Goal: Obtain resource: Download file/media

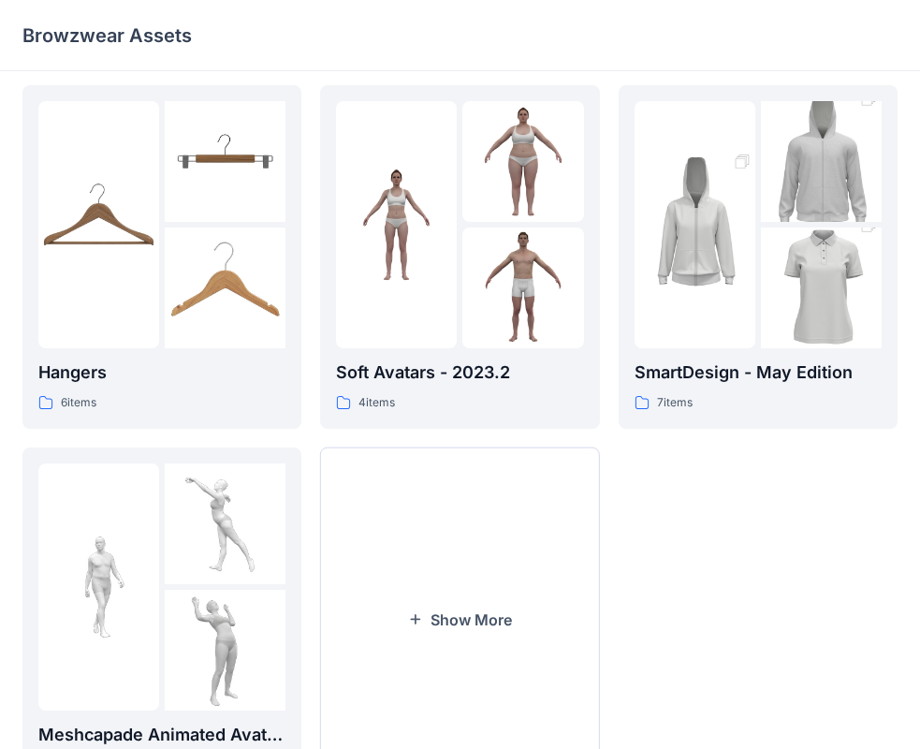
scroll to position [374, 0]
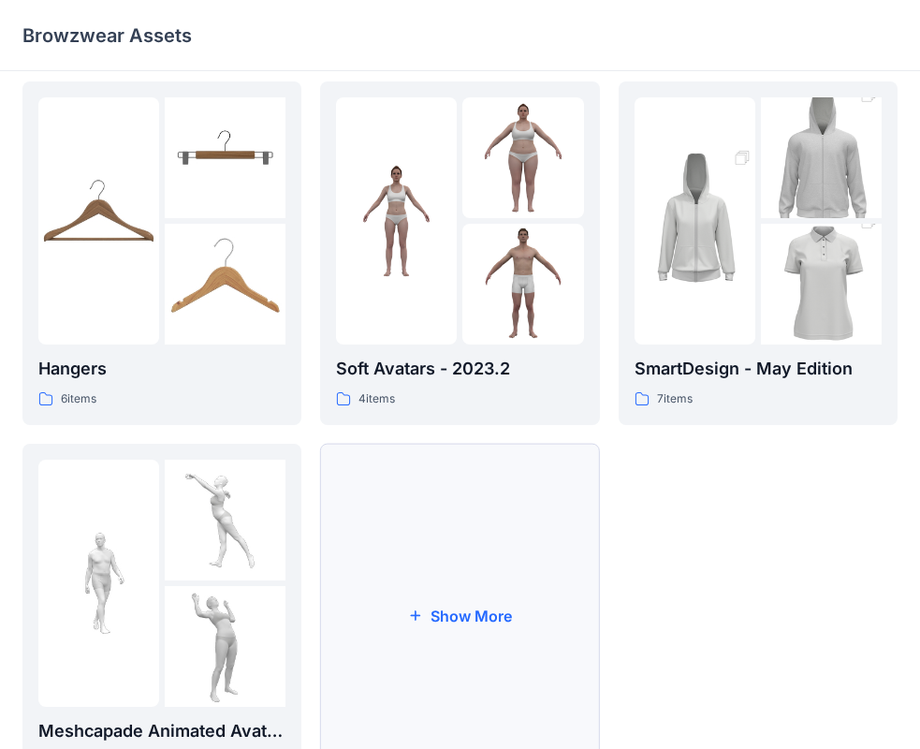
click at [503, 614] on button "Show More" at bounding box center [459, 615] width 279 height 343
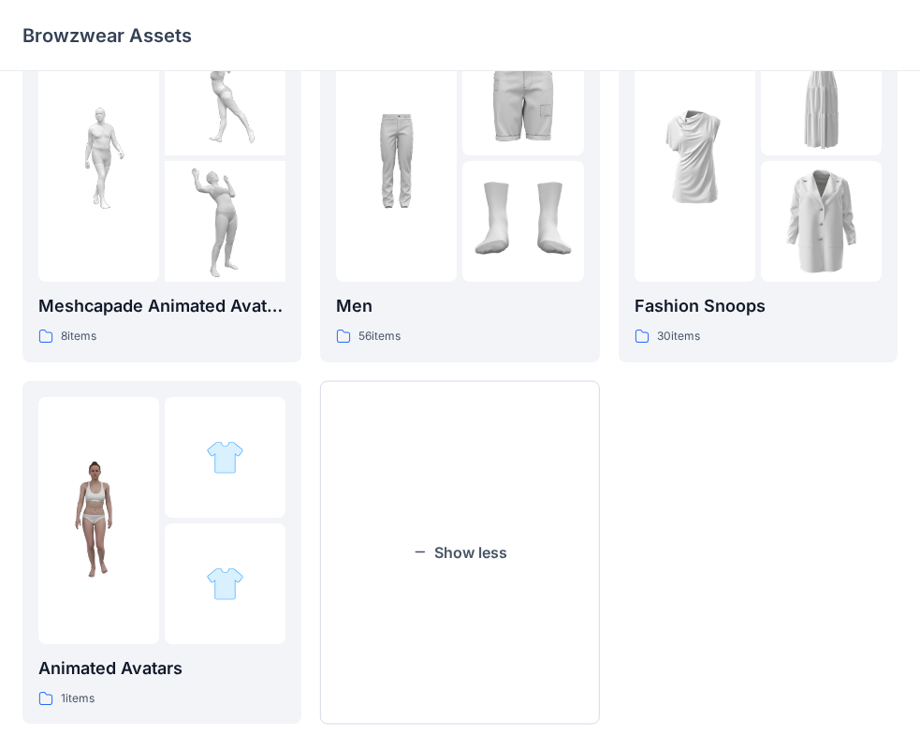
scroll to position [826, 0]
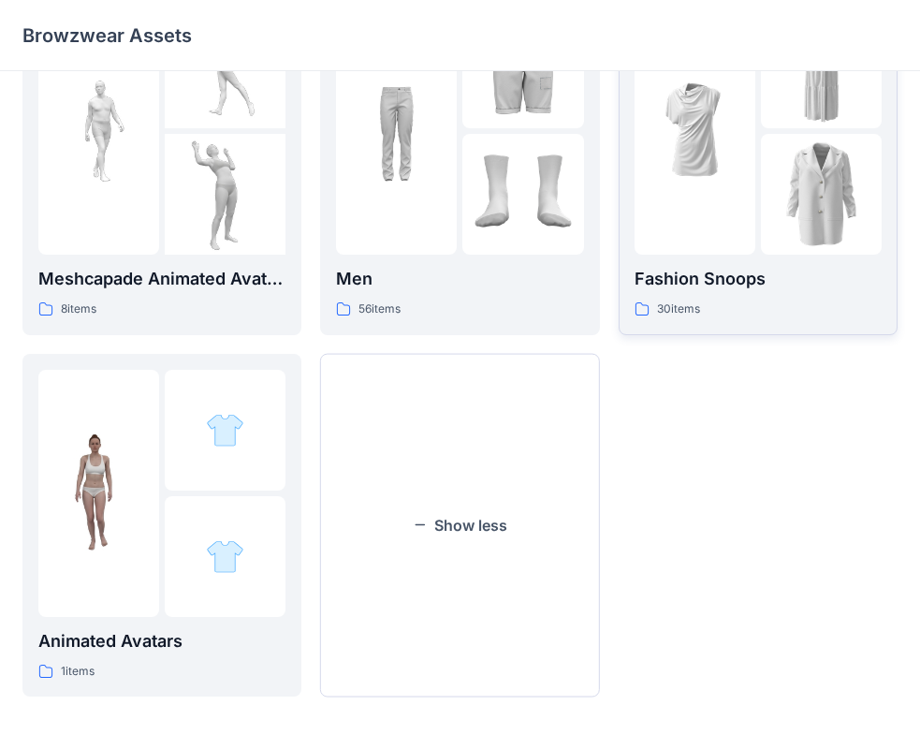
click at [766, 307] on div "30 items" at bounding box center [758, 309] width 247 height 20
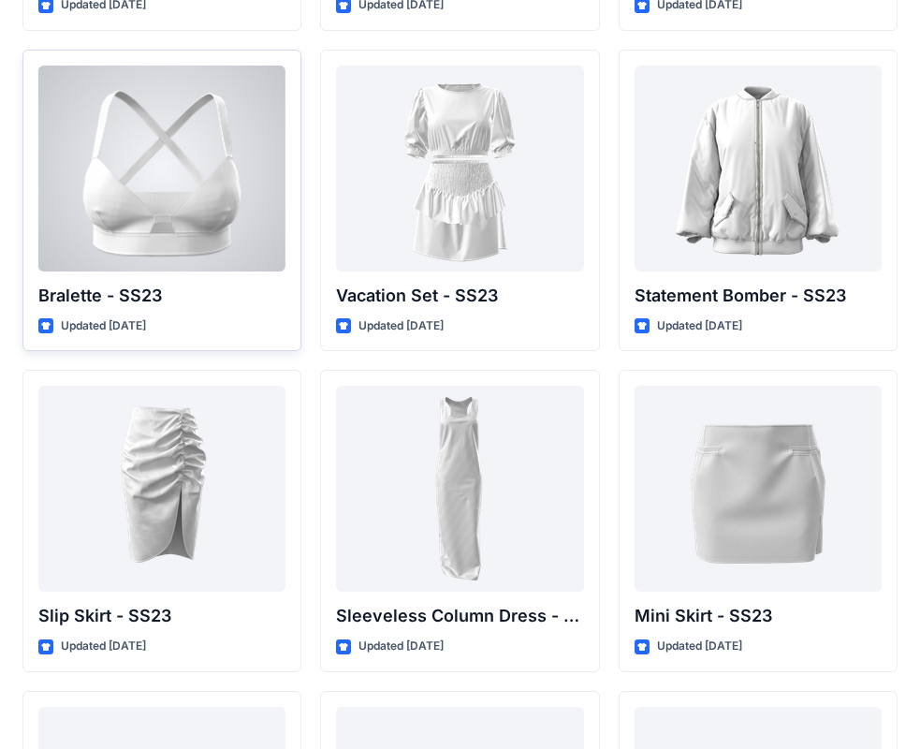
scroll to position [2273, 0]
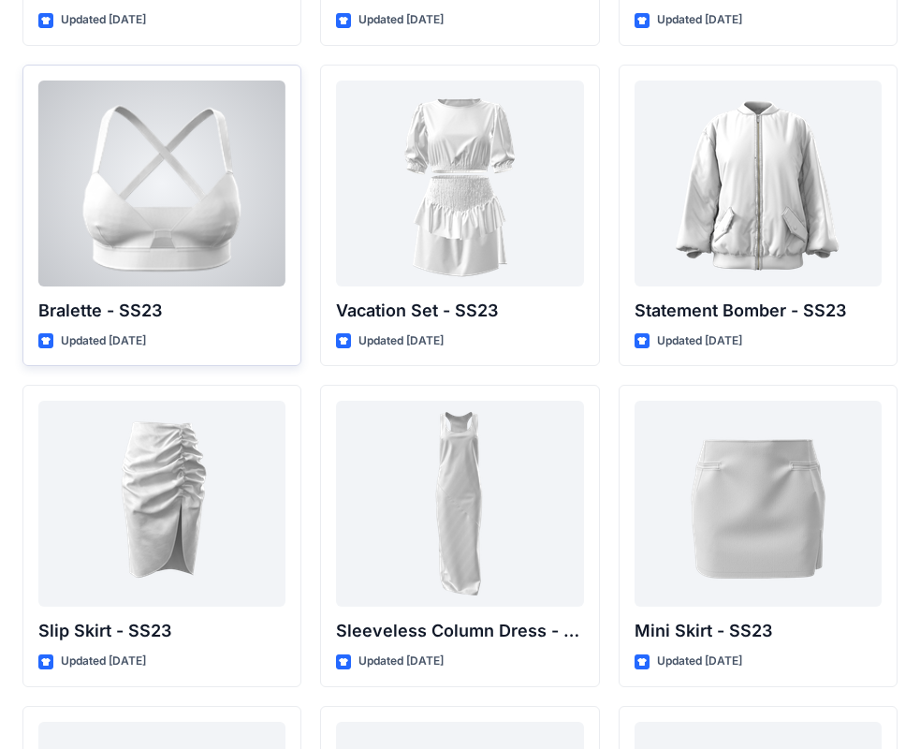
click at [217, 217] on div at bounding box center [161, 183] width 247 height 206
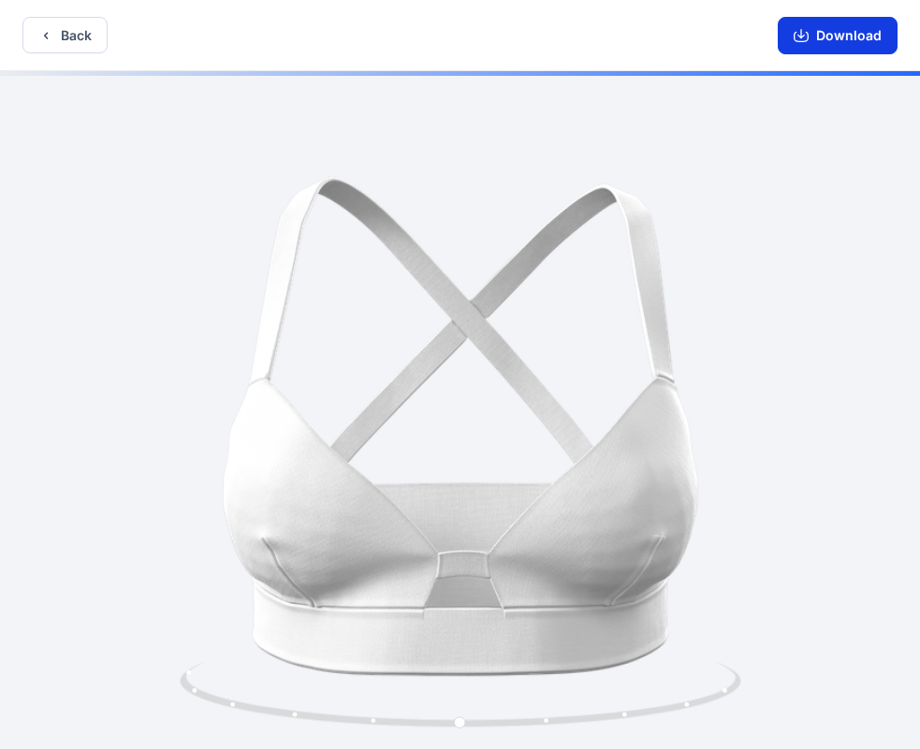
click at [845, 38] on button "Download" at bounding box center [838, 35] width 120 height 37
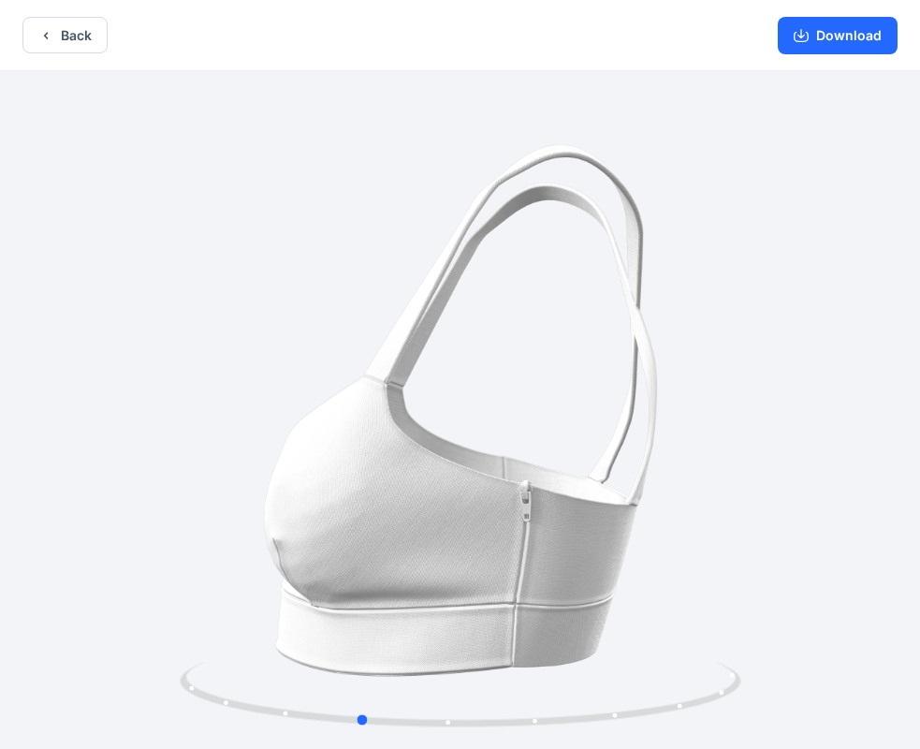
click at [595, 508] on div at bounding box center [460, 411] width 920 height 681
